Goal: Task Accomplishment & Management: Use online tool/utility

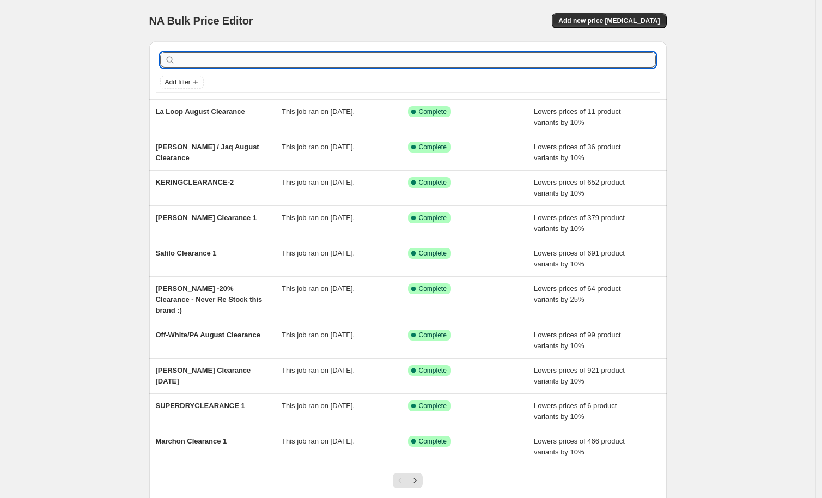
click at [222, 54] on input "text" at bounding box center [417, 59] width 478 height 15
click at [602, 13] on div "NA Bulk Price Editor. This page is ready NA Bulk Price Editor Add new price [ME…" at bounding box center [407, 20] width 517 height 41
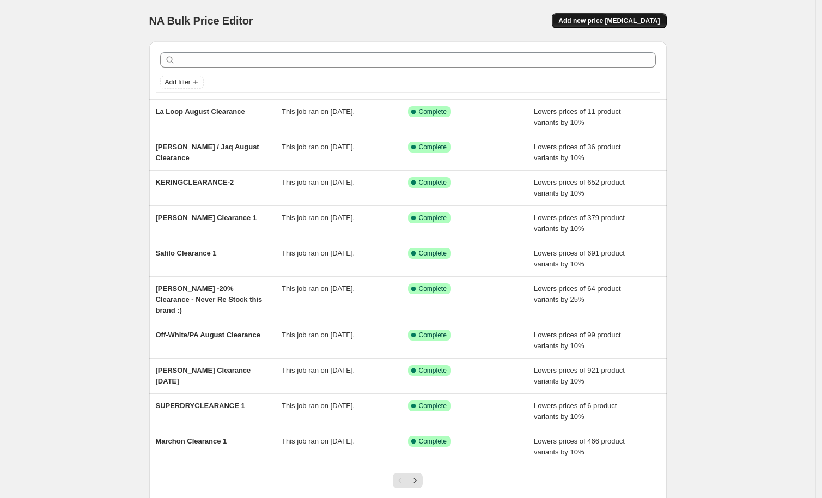
click at [612, 21] on span "Add new price [MEDICAL_DATA]" at bounding box center [608, 20] width 101 height 9
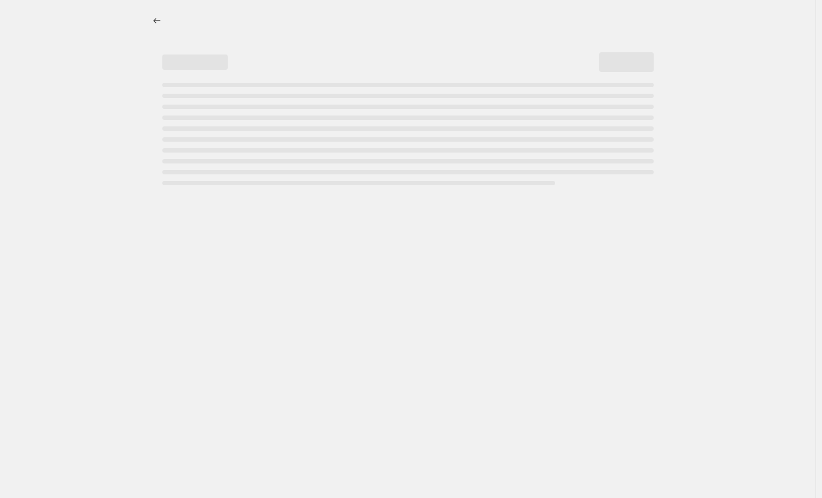
select select "percentage"
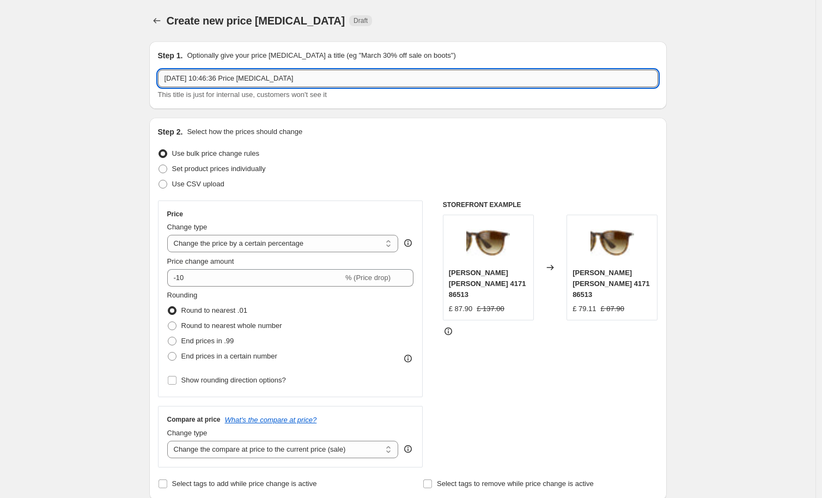
click at [362, 83] on input "[DATE] 10:46:36 Price [MEDICAL_DATA]" at bounding box center [408, 78] width 500 height 17
click at [362, 82] on input "[DATE] 10:46:36 Price [MEDICAL_DATA]" at bounding box center [408, 78] width 500 height 17
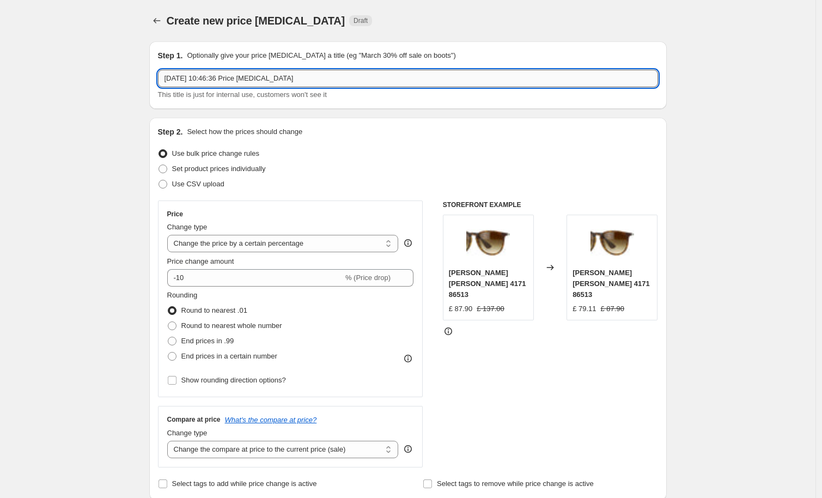
click at [362, 82] on input "[DATE] 10:46:36 Price [MEDICAL_DATA]" at bounding box center [408, 78] width 500 height 17
type input "Cazal August Clearance"
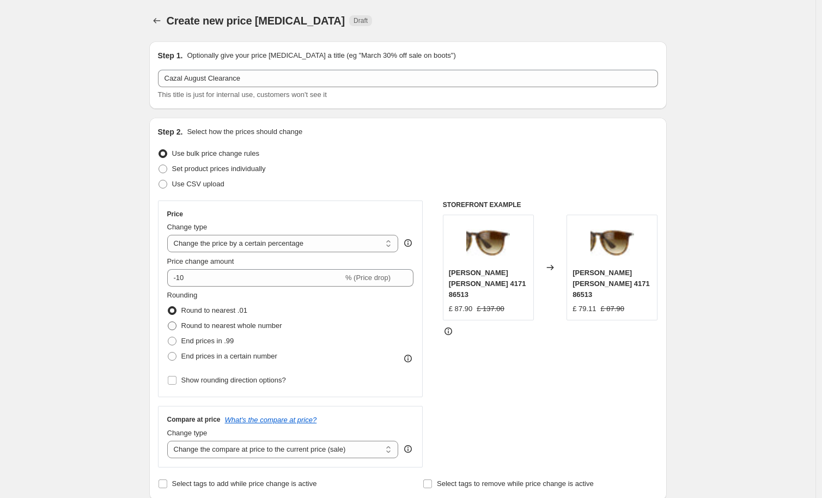
click at [252, 326] on span "Round to nearest whole number" at bounding box center [231, 325] width 101 height 8
click at [168, 322] on input "Round to nearest whole number" at bounding box center [168, 321] width 1 height 1
radio input "true"
click at [347, 346] on div "Rounding Round to nearest .01 Round to nearest whole number End prices in .99 E…" at bounding box center [290, 327] width 247 height 74
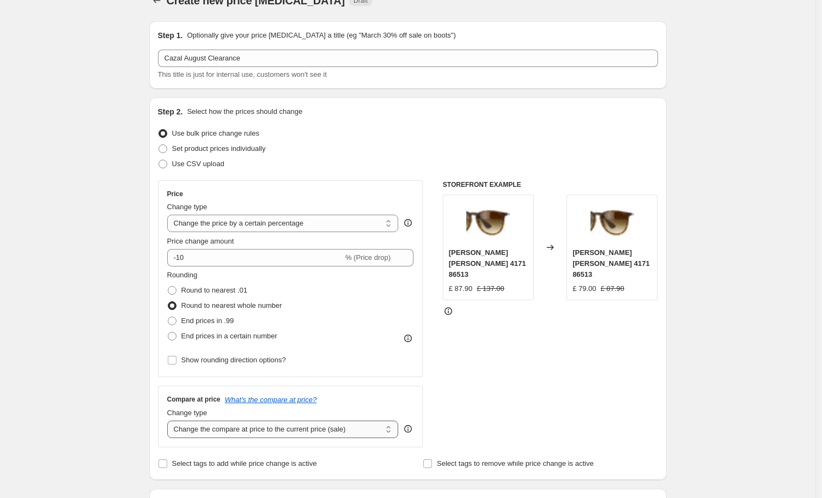
click at [321, 426] on select "Change the compare at price to the current price (sale) Change the compare at p…" at bounding box center [282, 428] width 231 height 17
select select "no_change"
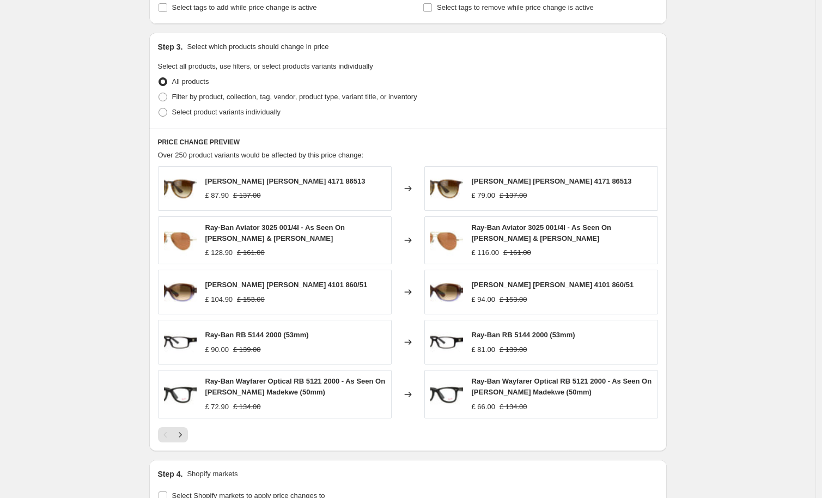
scroll to position [390, 0]
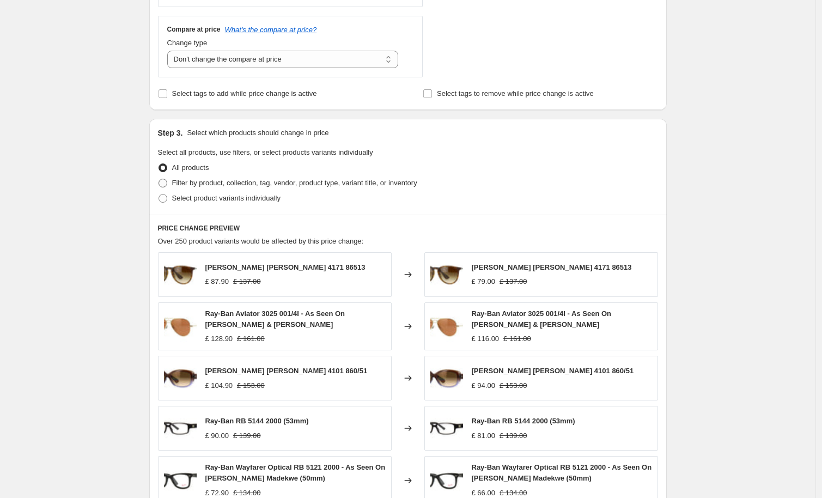
click at [281, 184] on span "Filter by product, collection, tag, vendor, product type, variant title, or inv…" at bounding box center [294, 183] width 245 height 8
click at [159, 179] on input "Filter by product, collection, tag, vendor, product type, variant title, or inv…" at bounding box center [158, 179] width 1 height 1
radio input "true"
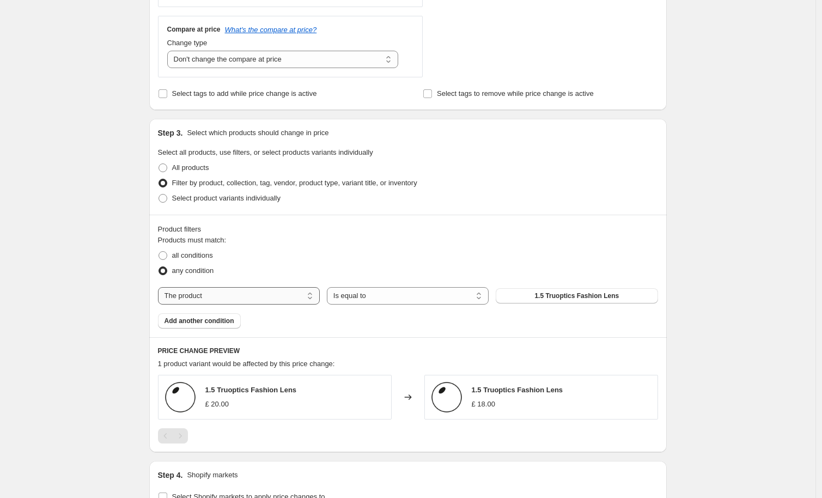
click at [241, 297] on select "The product The product's collection The product's tag The product's vendor The…" at bounding box center [239, 295] width 162 height 17
select select "tag"
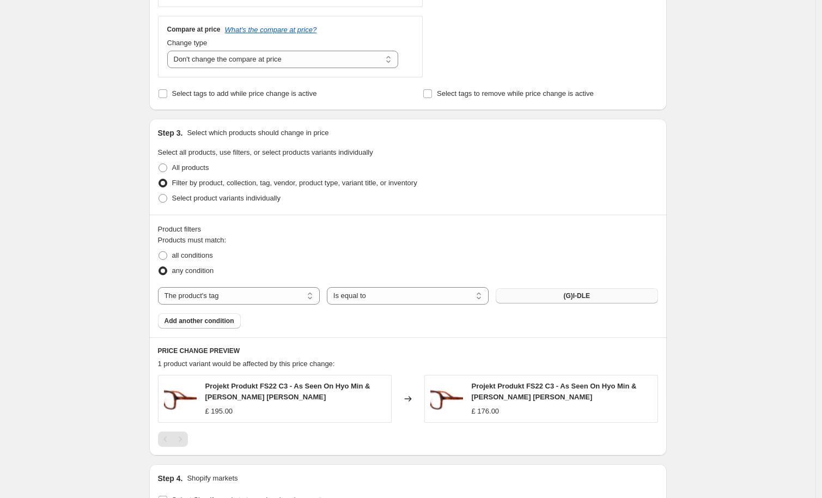
click at [570, 296] on span "(G)I-DLE" at bounding box center [576, 295] width 27 height 9
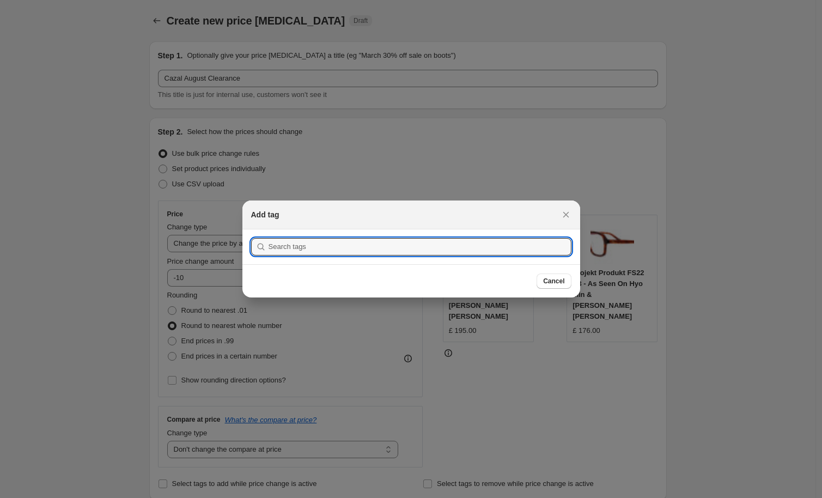
scroll to position [0, 0]
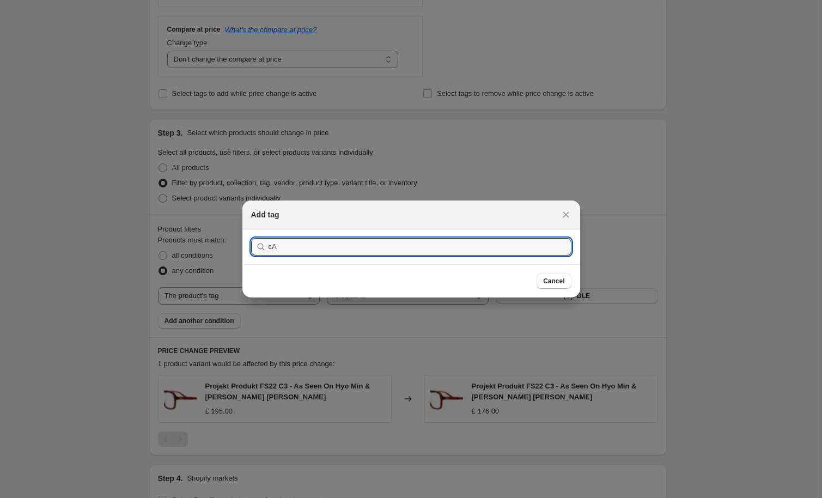
type input "c"
type input "Z"
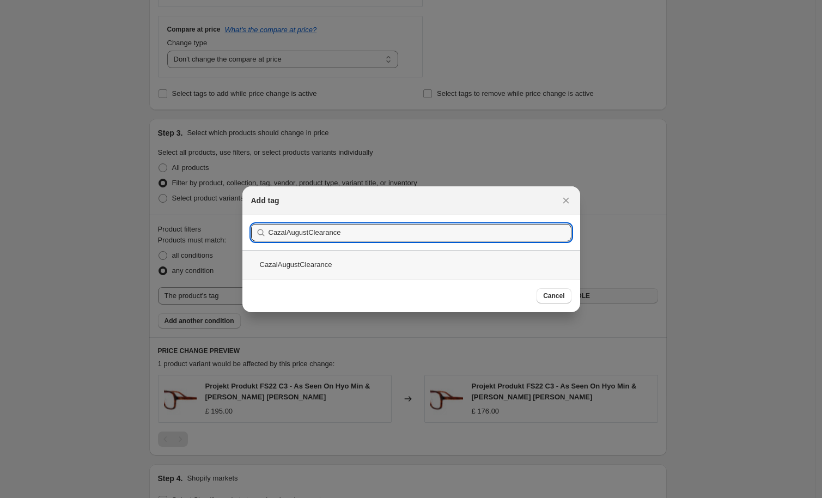
type input "CazalAugustClearance"
click at [320, 254] on div "CazalAugustClearance" at bounding box center [411, 264] width 338 height 29
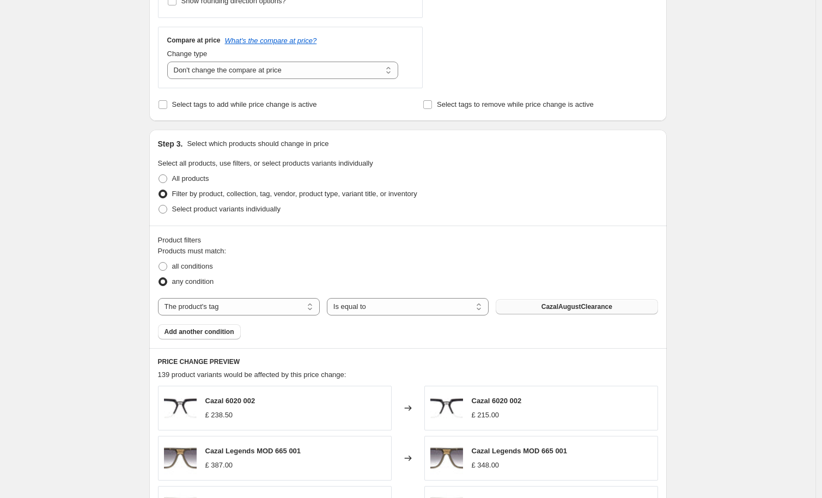
scroll to position [363, 0]
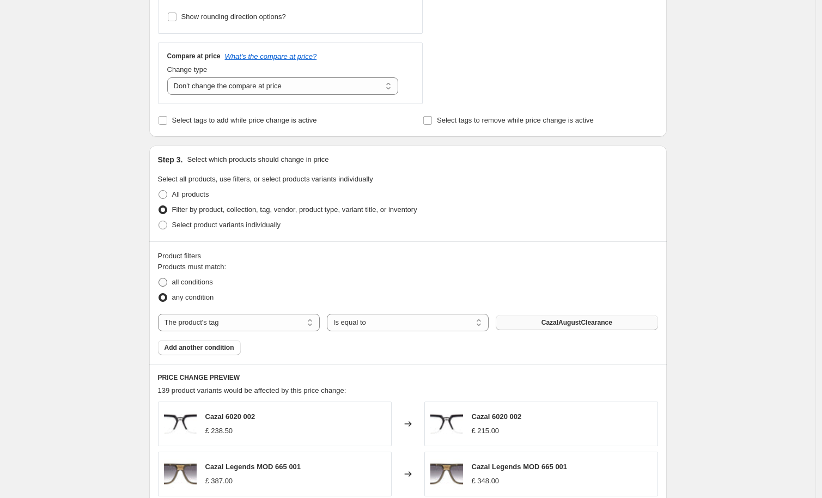
click at [209, 282] on span "all conditions" at bounding box center [192, 282] width 41 height 8
click at [159, 278] on input "all conditions" at bounding box center [158, 278] width 1 height 1
radio input "true"
click at [206, 296] on span "any condition" at bounding box center [193, 297] width 42 height 8
click at [159, 294] on input "any condition" at bounding box center [158, 293] width 1 height 1
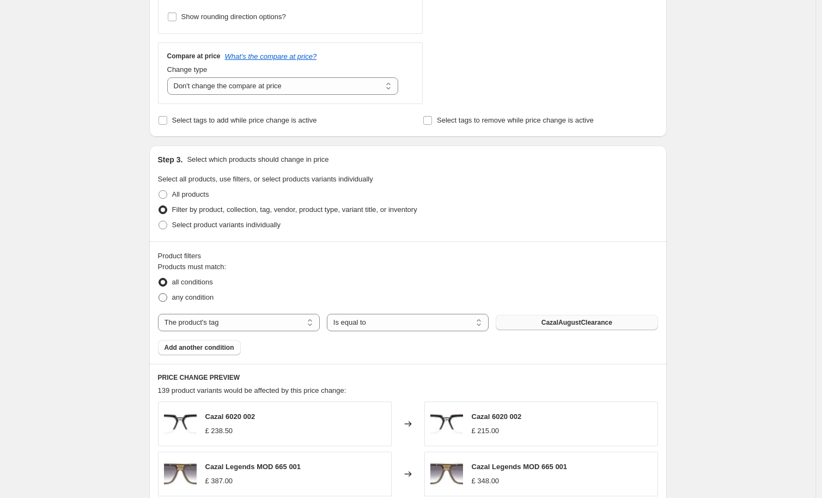
radio input "true"
click at [189, 281] on span "all conditions" at bounding box center [192, 282] width 41 height 8
click at [159, 278] on input "all conditions" at bounding box center [158, 278] width 1 height 1
radio input "true"
click at [203, 299] on span "any condition" at bounding box center [193, 297] width 42 height 8
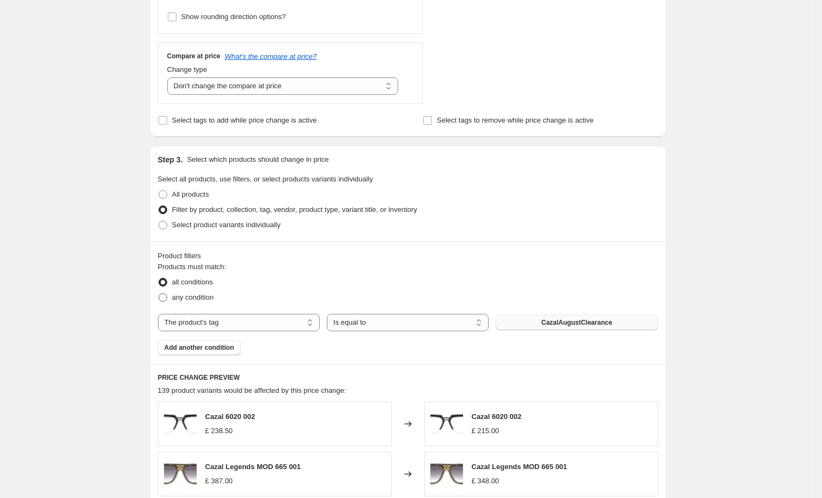
click at [159, 294] on input "any condition" at bounding box center [158, 293] width 1 height 1
radio input "true"
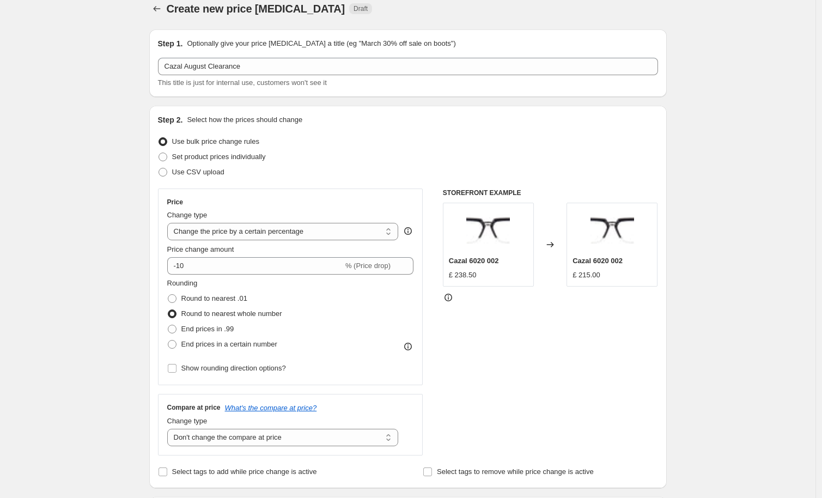
scroll to position [774, 0]
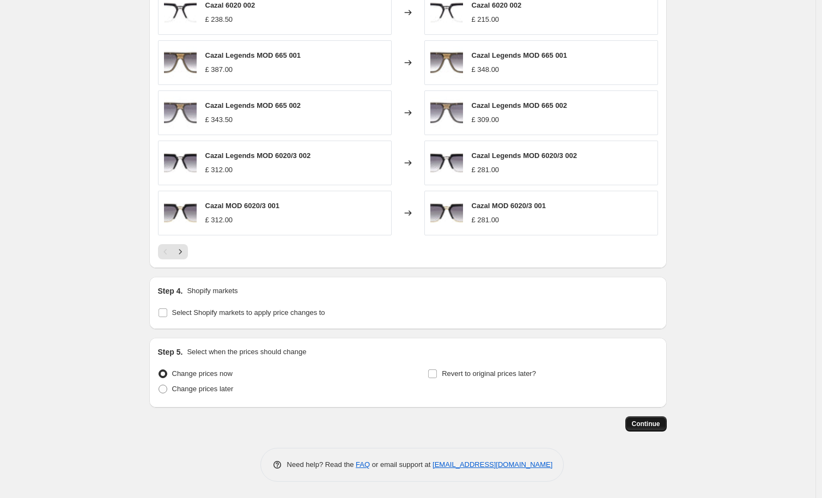
click at [645, 425] on span "Continue" at bounding box center [646, 423] width 28 height 9
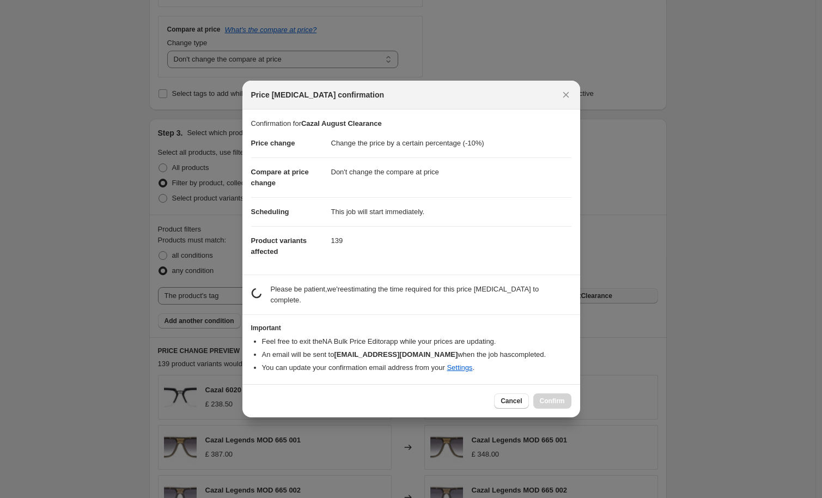
scroll to position [0, 0]
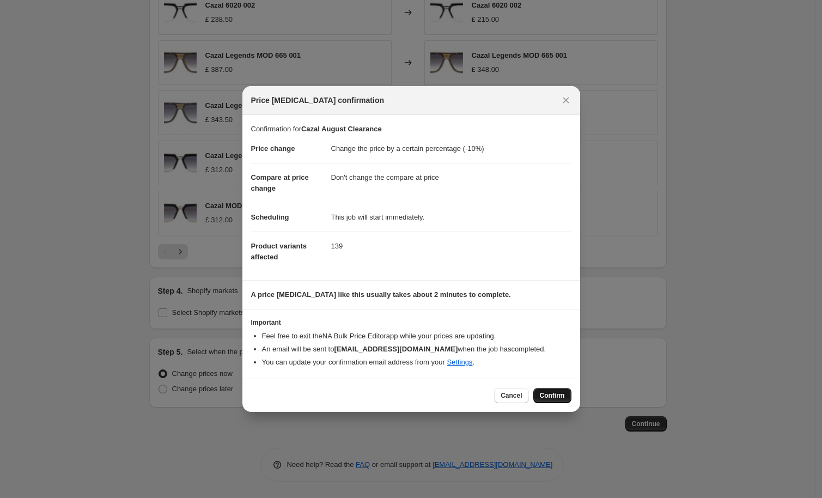
click at [559, 393] on span "Confirm" at bounding box center [552, 395] width 25 height 9
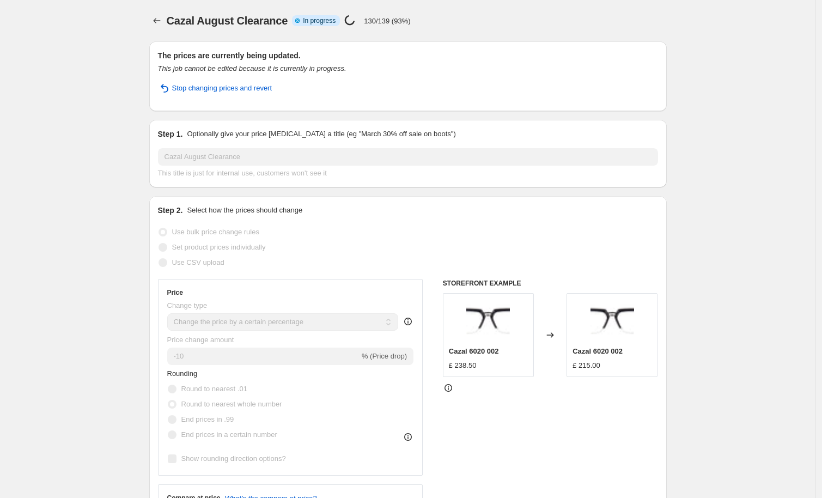
select select "percentage"
select select "no_change"
select select "tag"
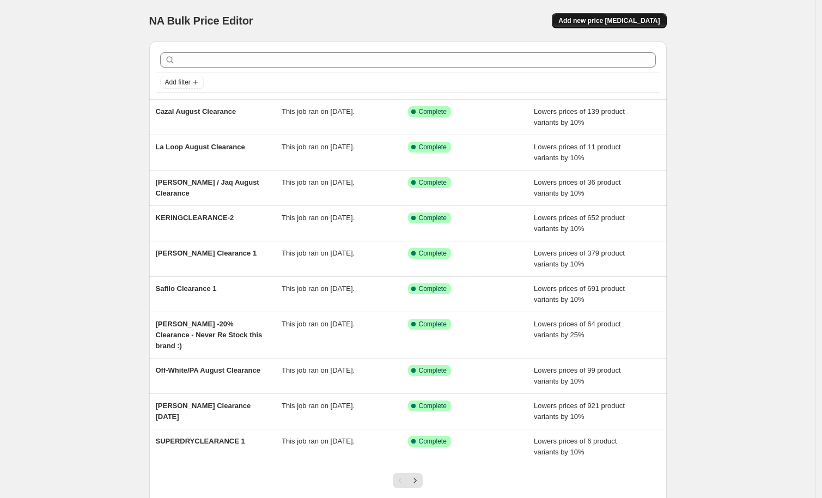
click at [609, 22] on span "Add new price [MEDICAL_DATA]" at bounding box center [608, 20] width 101 height 9
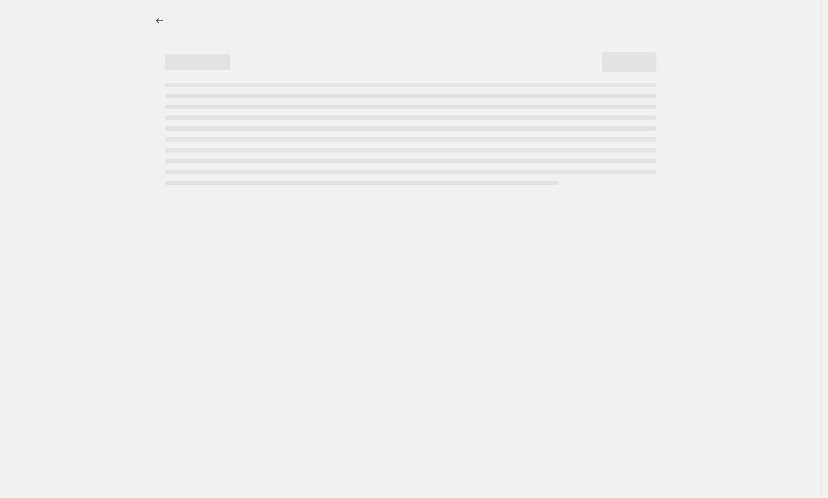
select select "percentage"
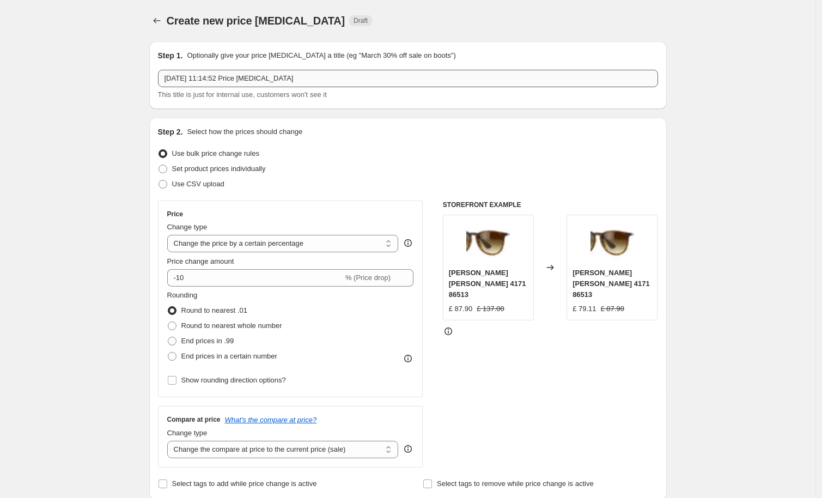
drag, startPoint x: 480, startPoint y: 69, endPoint x: 479, endPoint y: 76, distance: 7.2
click at [479, 70] on div "Step 1. Optionally give your price change job a title (eg "March 30% off sale o…" at bounding box center [408, 75] width 500 height 50
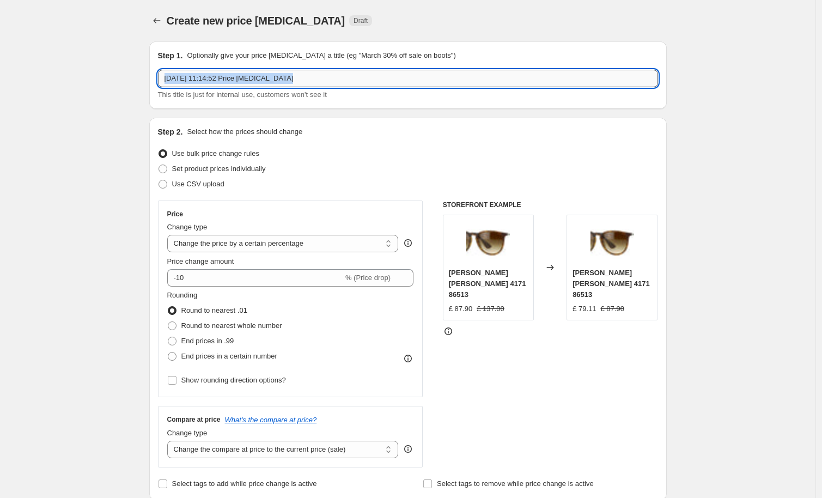
click at [479, 76] on input "14 Aug 2025, 11:14:52 Price change job" at bounding box center [408, 78] width 500 height 17
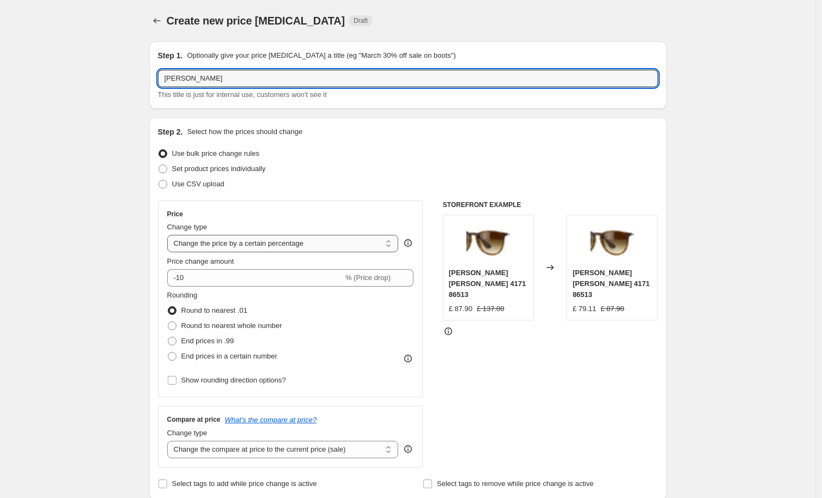
type input "Anna-Karin August Clearance"
click at [252, 243] on select "Change the price to a certain amount Change the price by a certain amount Chang…" at bounding box center [282, 243] width 231 height 17
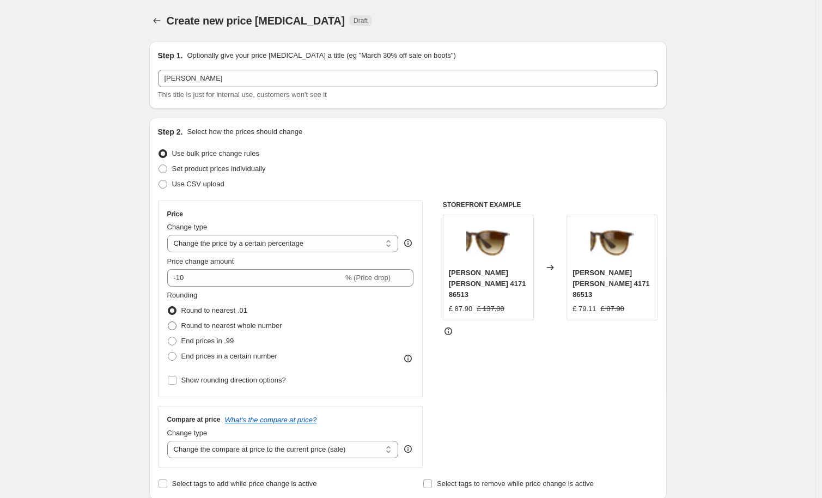
click at [241, 328] on span "Round to nearest whole number" at bounding box center [231, 325] width 101 height 8
click at [168, 322] on input "Round to nearest whole number" at bounding box center [168, 321] width 1 height 1
radio input "true"
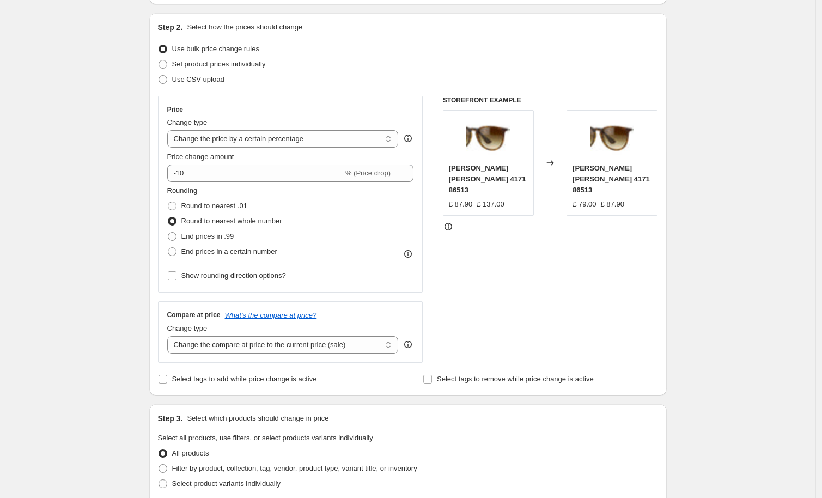
scroll to position [105, 0]
click at [281, 340] on select "Change the compare at price to the current price (sale) Change the compare at p…" at bounding box center [282, 343] width 231 height 17
select select "no_change"
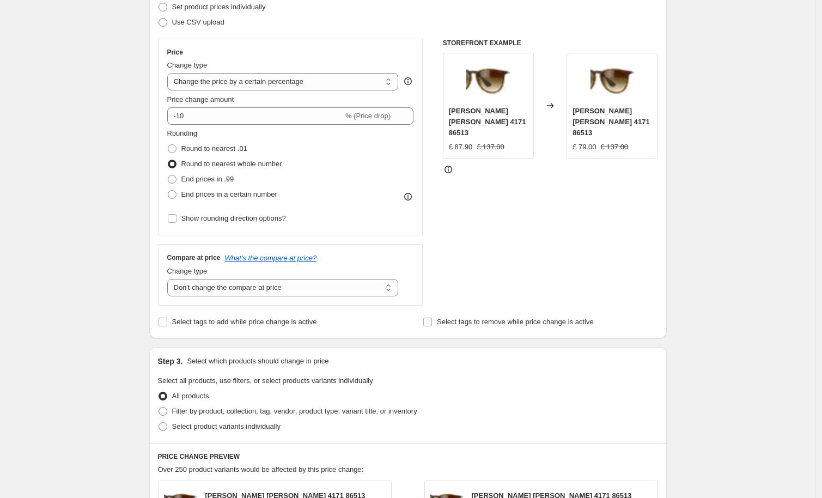
scroll to position [315, 0]
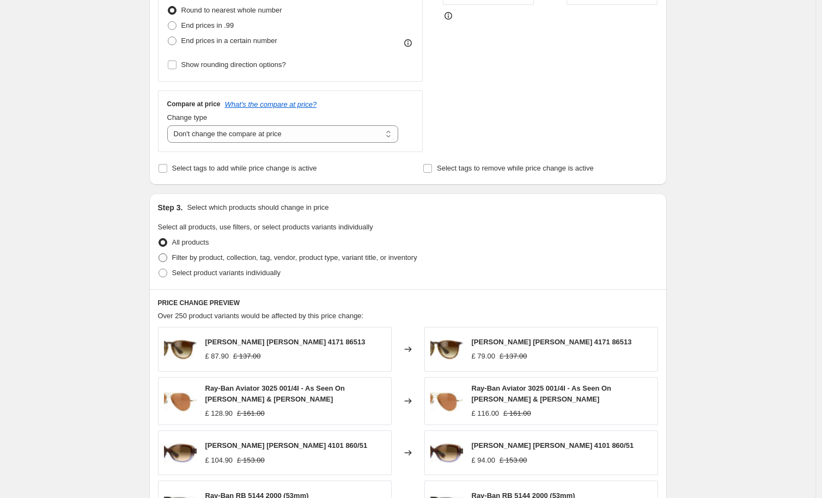
click at [225, 258] on span "Filter by product, collection, tag, vendor, product type, variant title, or inv…" at bounding box center [294, 257] width 245 height 8
click at [159, 254] on input "Filter by product, collection, tag, vendor, product type, variant title, or inv…" at bounding box center [158, 253] width 1 height 1
radio input "true"
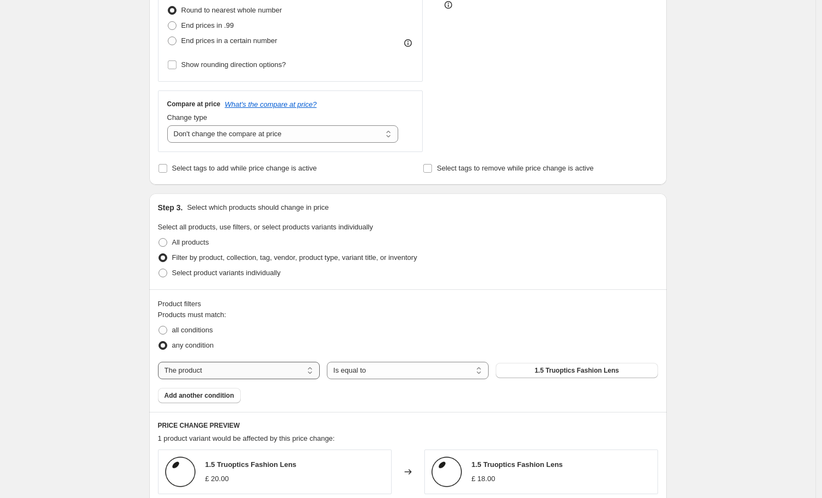
click at [229, 375] on select "The product The product's collection The product's tag The product's vendor The…" at bounding box center [239, 370] width 162 height 17
select select "tag"
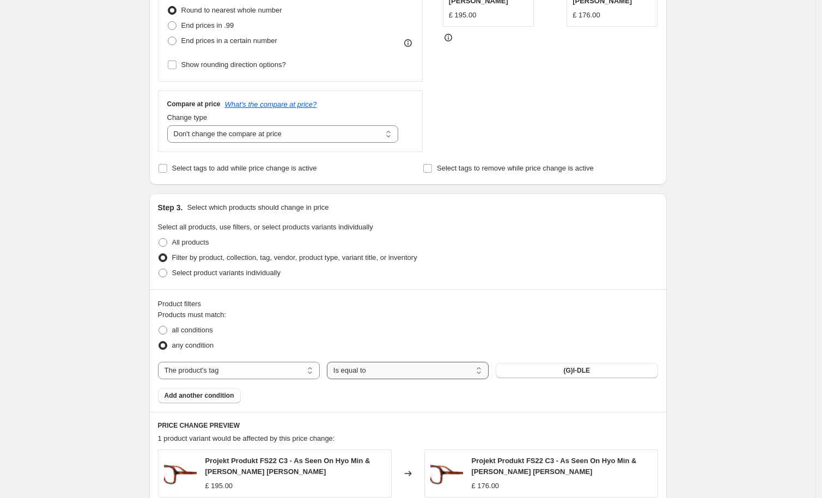
click at [392, 374] on select "Is equal to Is not equal to" at bounding box center [408, 370] width 162 height 17
click at [555, 372] on button "(G)I-DLE" at bounding box center [577, 370] width 162 height 15
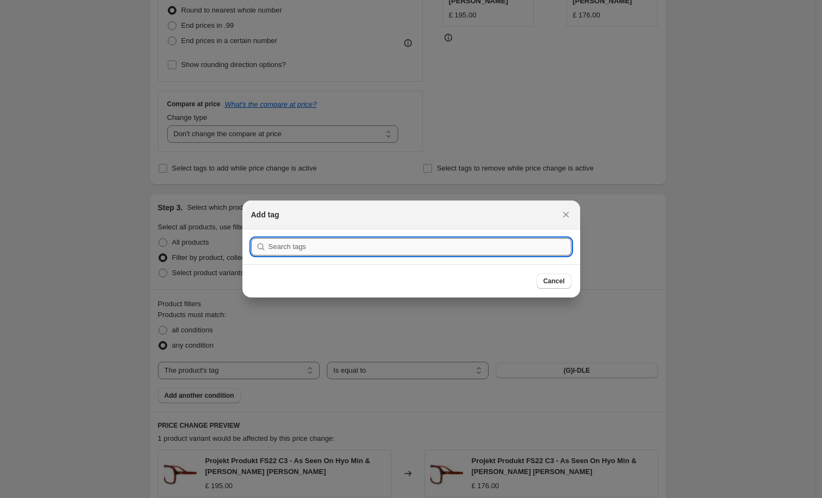
click at [333, 248] on input ":r2g:" at bounding box center [419, 246] width 303 height 17
type input "a"
type input "AKAugustClearance"
click at [251, 229] on button "Submit" at bounding box center [266, 234] width 31 height 11
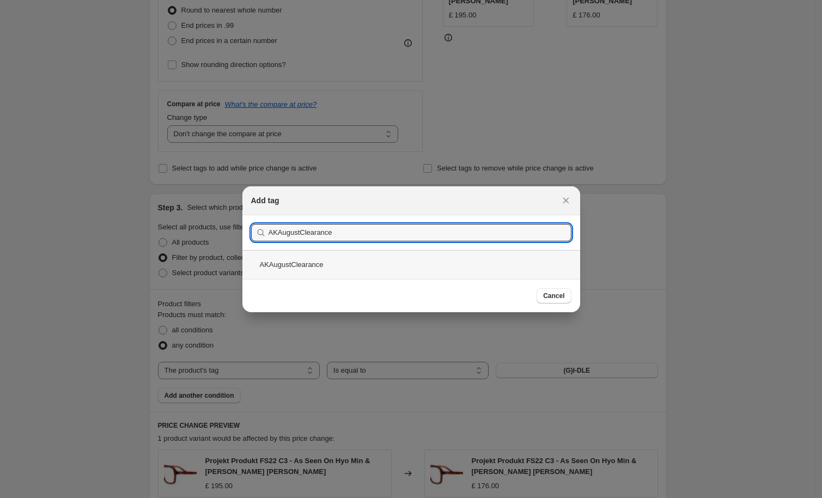
click at [333, 258] on div "AKAugustClearance" at bounding box center [411, 264] width 338 height 29
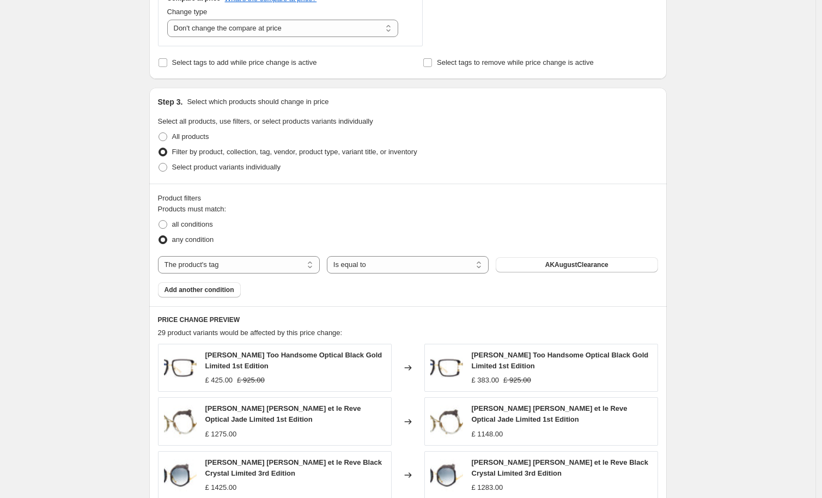
scroll to position [792, 0]
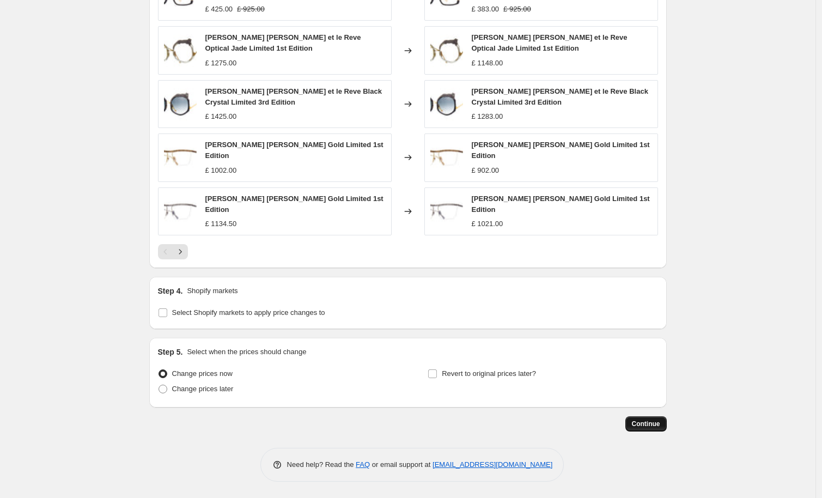
click at [661, 429] on button "Continue" at bounding box center [645, 423] width 41 height 15
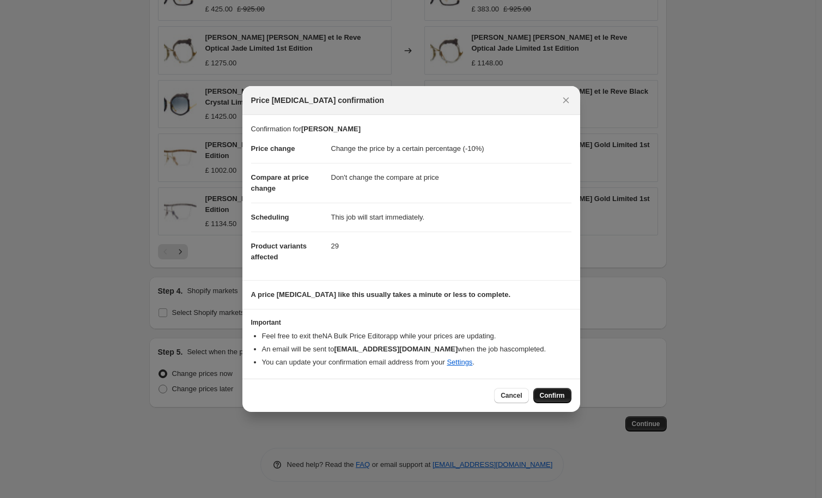
click at [556, 396] on span "Confirm" at bounding box center [552, 395] width 25 height 9
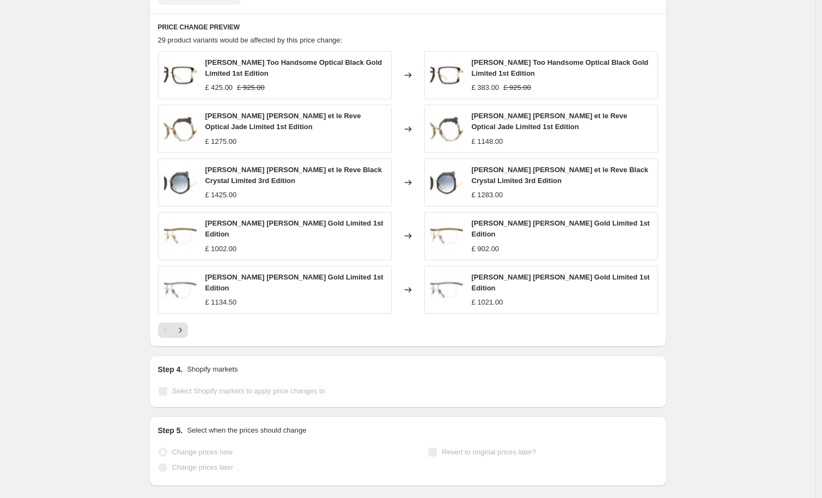
scroll to position [820, 0]
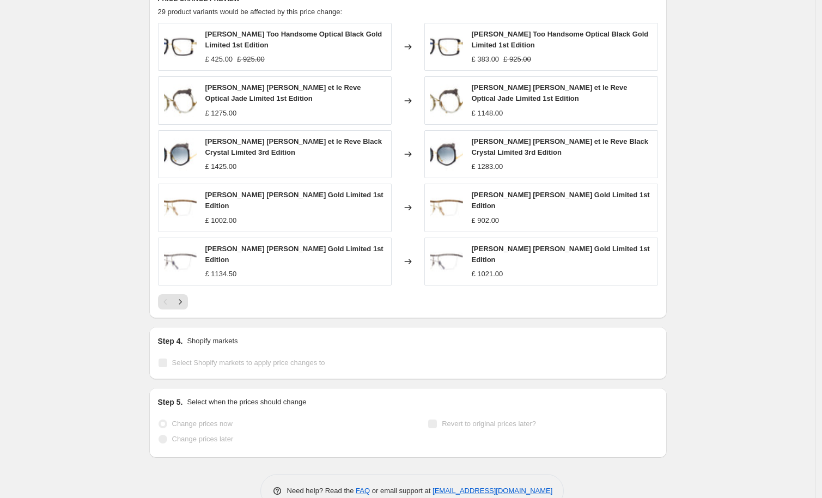
select select "percentage"
select select "no_change"
select select "tag"
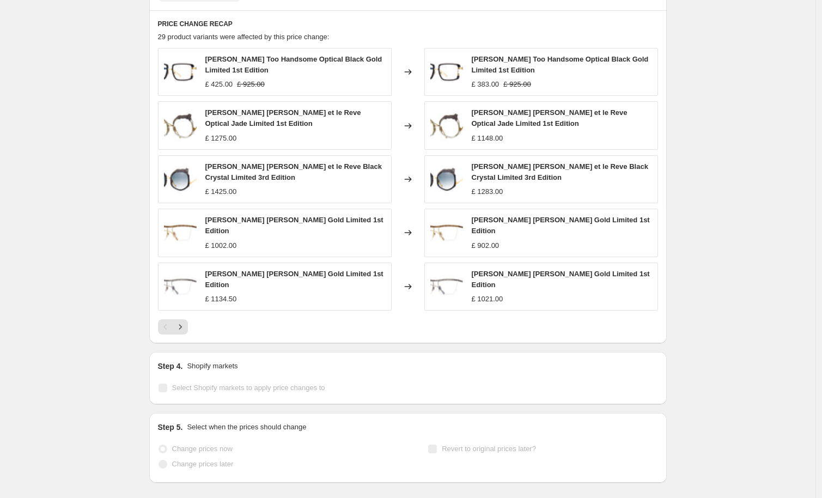
scroll to position [0, 0]
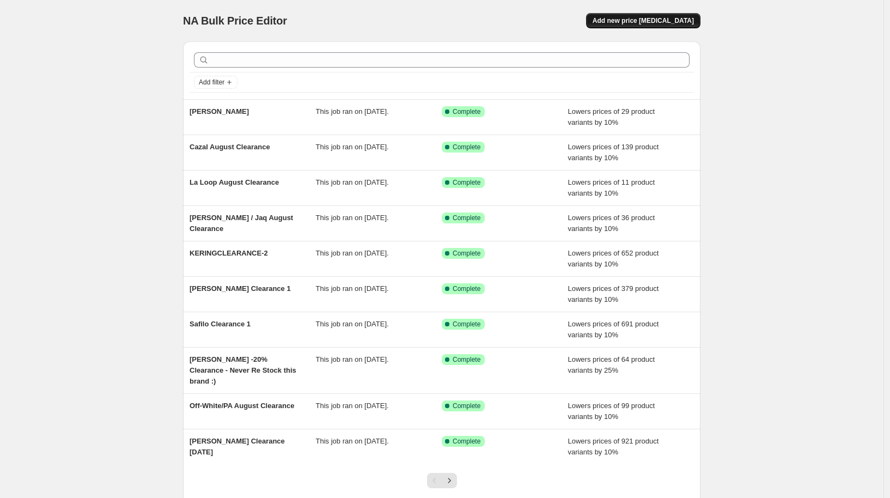
click at [625, 19] on span "Add new price [MEDICAL_DATA]" at bounding box center [642, 20] width 101 height 9
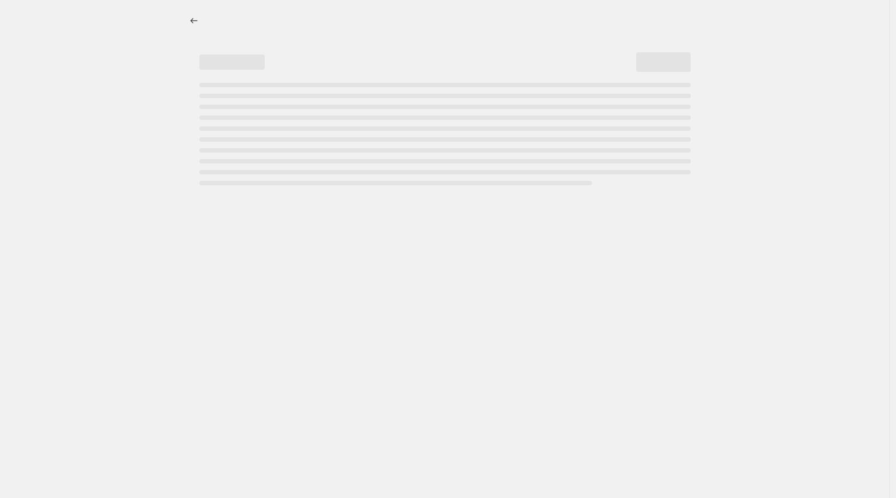
select select "percentage"
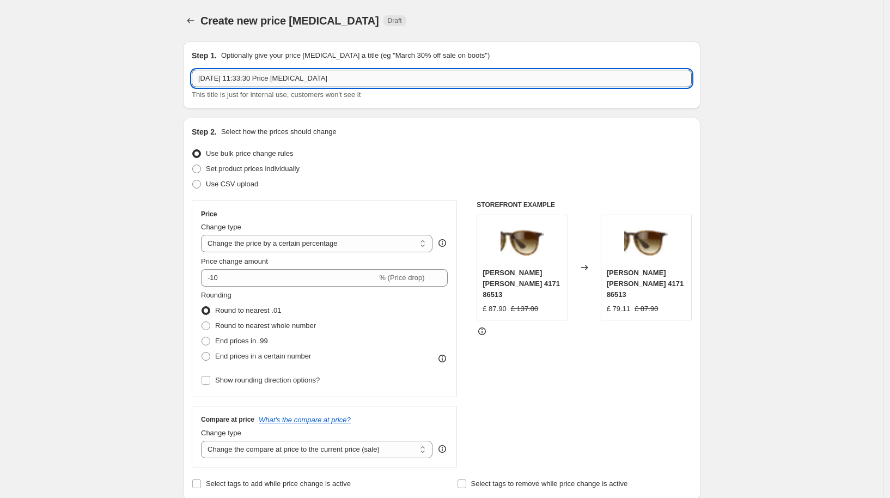
click at [239, 75] on input "14 Aug 2025, 11:33:30 Price change job" at bounding box center [442, 78] width 500 height 17
type input "Matsuda August Clearance"
click at [282, 327] on span "Round to nearest whole number" at bounding box center [265, 325] width 101 height 8
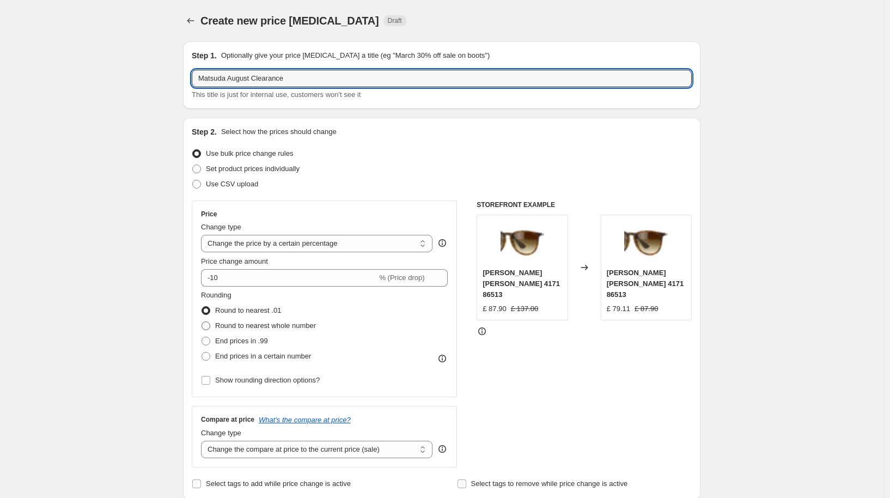
click at [202, 322] on input "Round to nearest whole number" at bounding box center [201, 321] width 1 height 1
radio input "true"
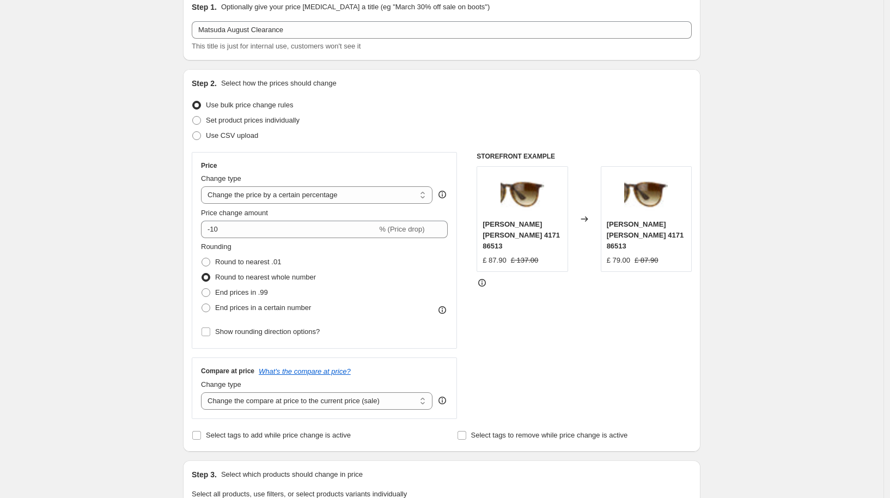
scroll to position [186, 0]
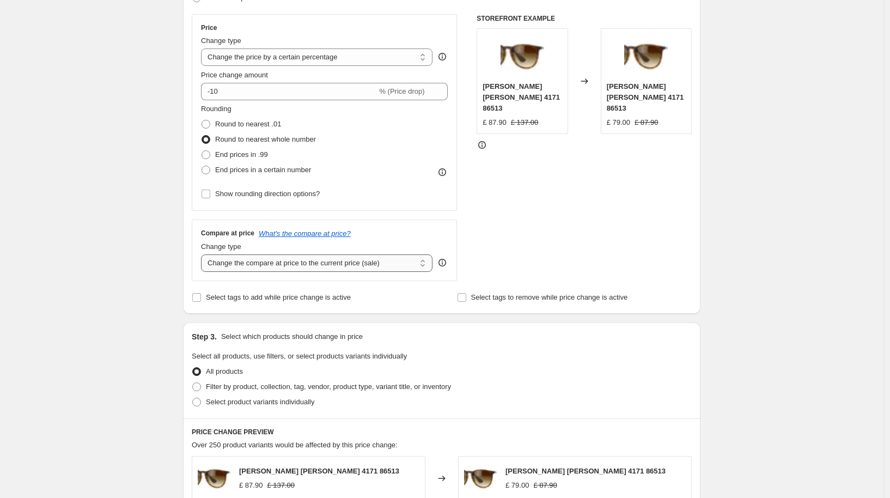
click at [270, 267] on select "Change the compare at price to the current price (sale) Change the compare at p…" at bounding box center [316, 262] width 231 height 17
select select "no_change"
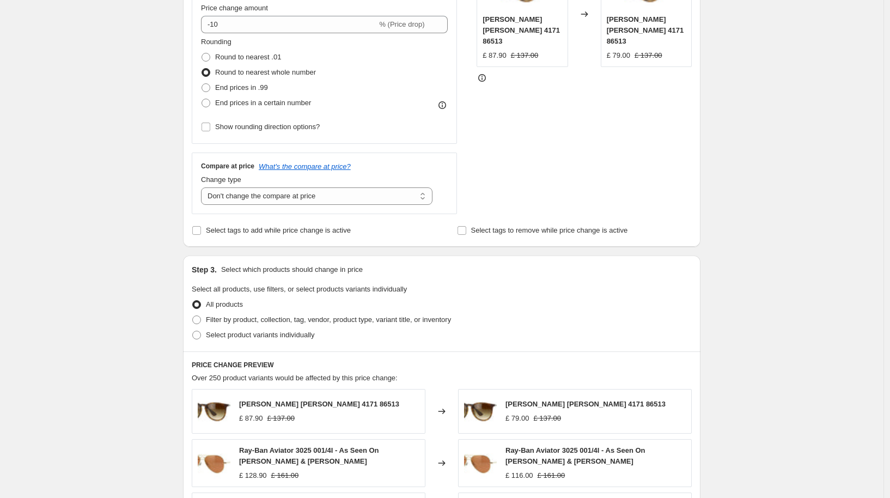
scroll to position [314, 0]
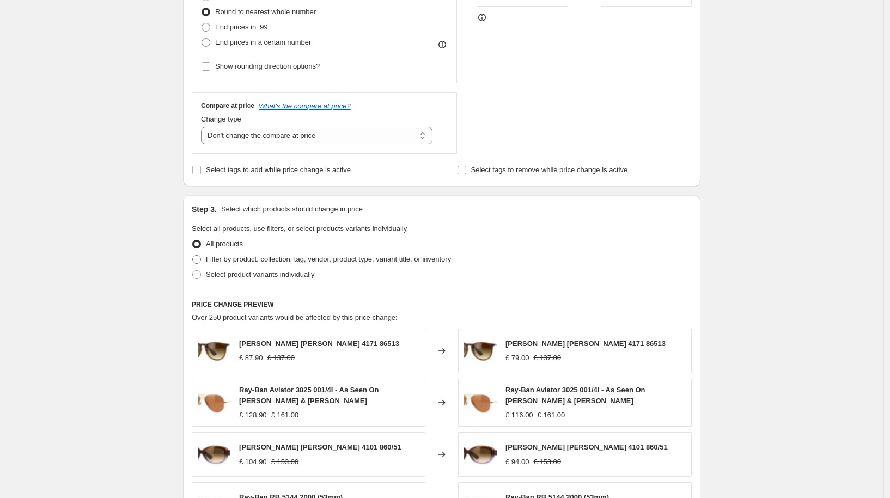
click at [219, 263] on span "Filter by product, collection, tag, vendor, product type, variant title, or inv…" at bounding box center [328, 259] width 245 height 11
click at [193, 255] on input "Filter by product, collection, tag, vendor, product type, variant title, or inv…" at bounding box center [192, 255] width 1 height 1
radio input "true"
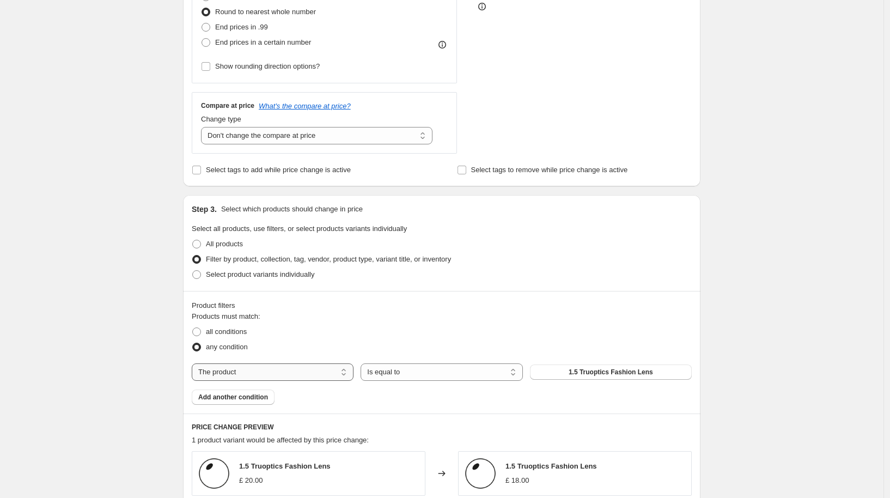
click at [279, 372] on select "The product The product's collection The product's tag The product's vendor The…" at bounding box center [273, 371] width 162 height 17
select select "tag"
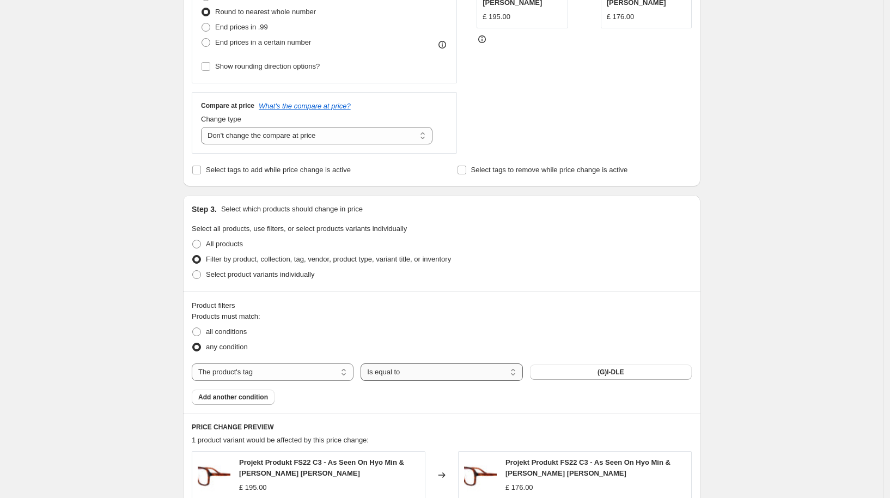
click at [511, 368] on select "Is equal to Is not equal to" at bounding box center [441, 371] width 162 height 17
click at [576, 366] on button "(G)I-DLE" at bounding box center [611, 371] width 162 height 15
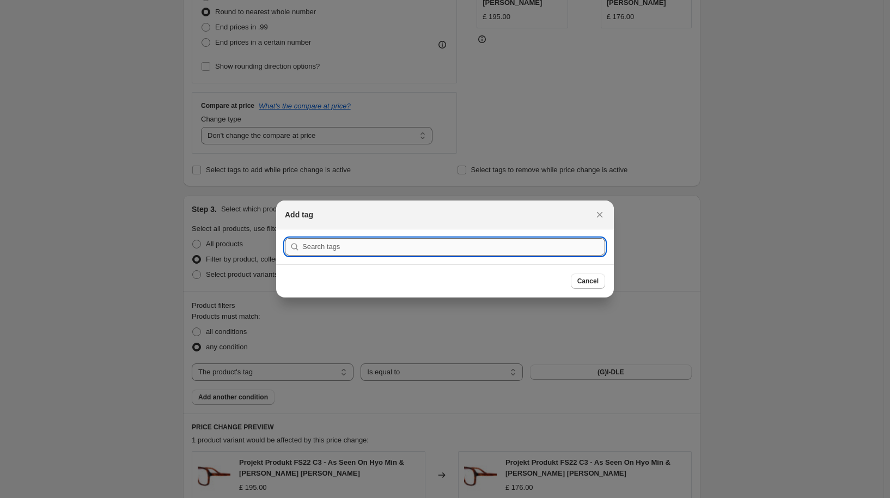
click at [409, 245] on input ":r2g:" at bounding box center [453, 246] width 303 height 17
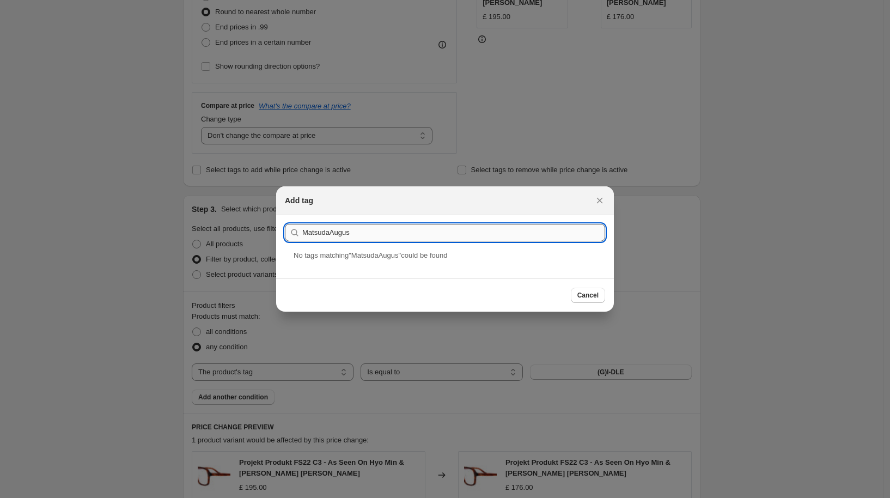
click at [365, 236] on input "MatsudaAugus" at bounding box center [453, 232] width 303 height 17
type input "MatsudaAugustClearance"
click at [348, 258] on div "MatsudaAugustClearance" at bounding box center [445, 264] width 338 height 29
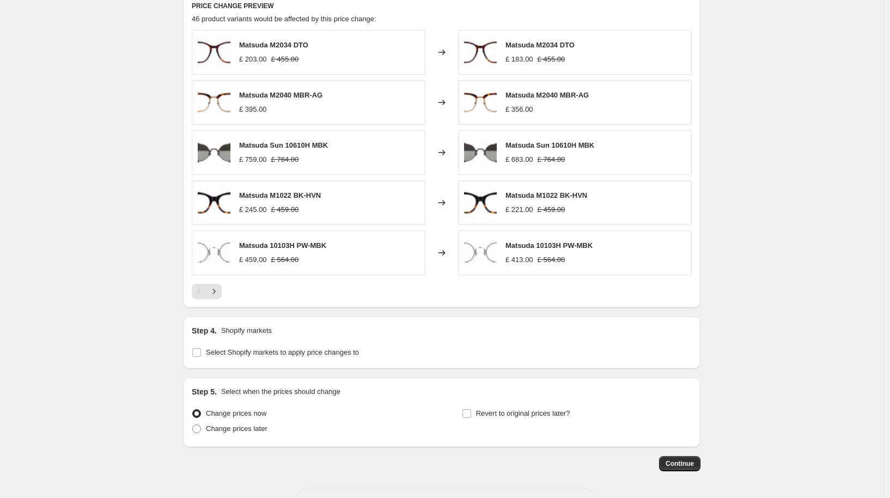
scroll to position [774, 0]
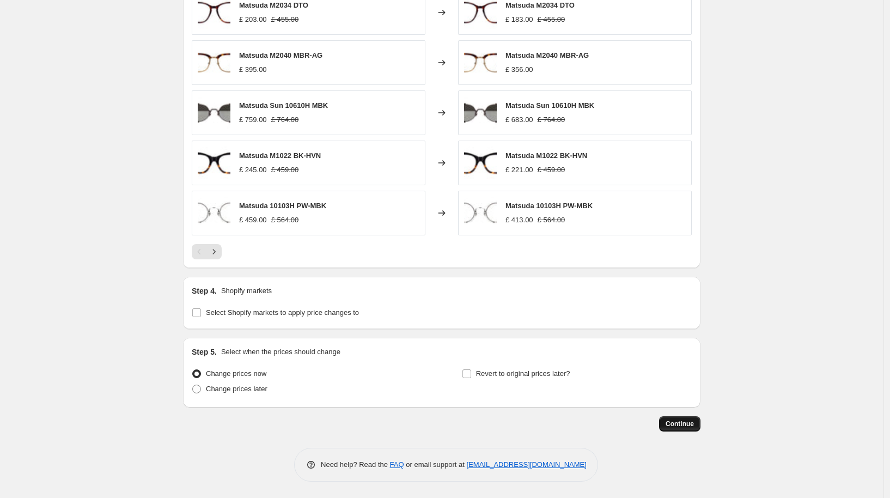
click at [667, 424] on button "Continue" at bounding box center [679, 423] width 41 height 15
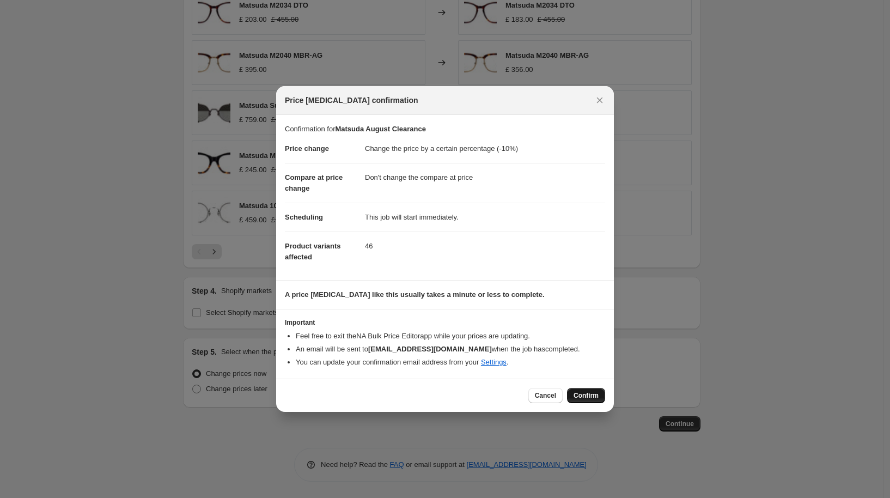
click at [583, 394] on span "Confirm" at bounding box center [585, 395] width 25 height 9
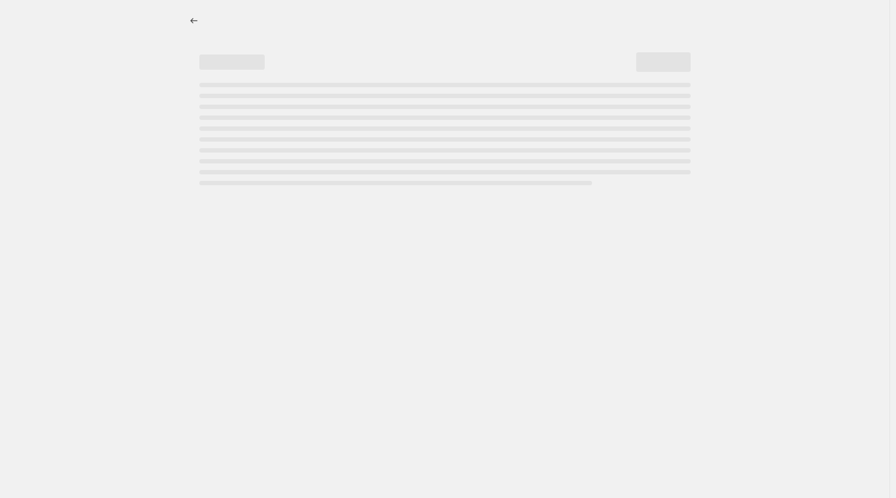
select select "percentage"
select select "no_change"
select select "tag"
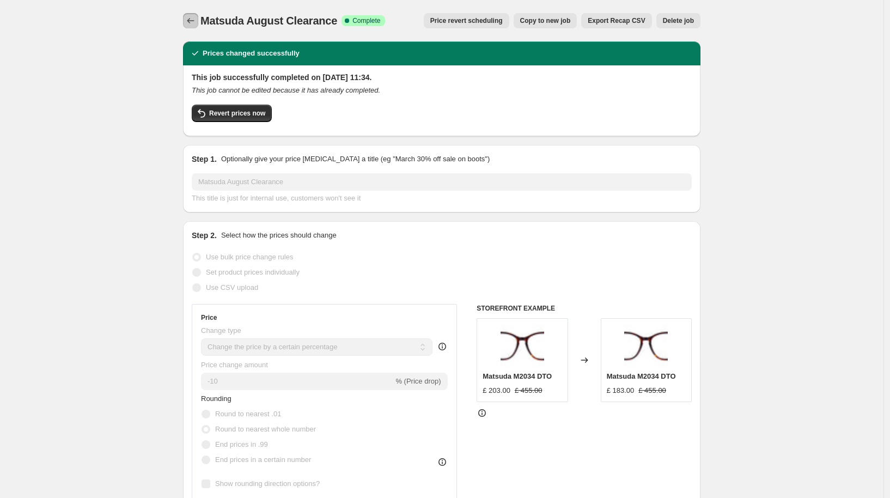
click at [193, 23] on icon "Price change jobs" at bounding box center [190, 20] width 11 height 11
